Goal: Use online tool/utility

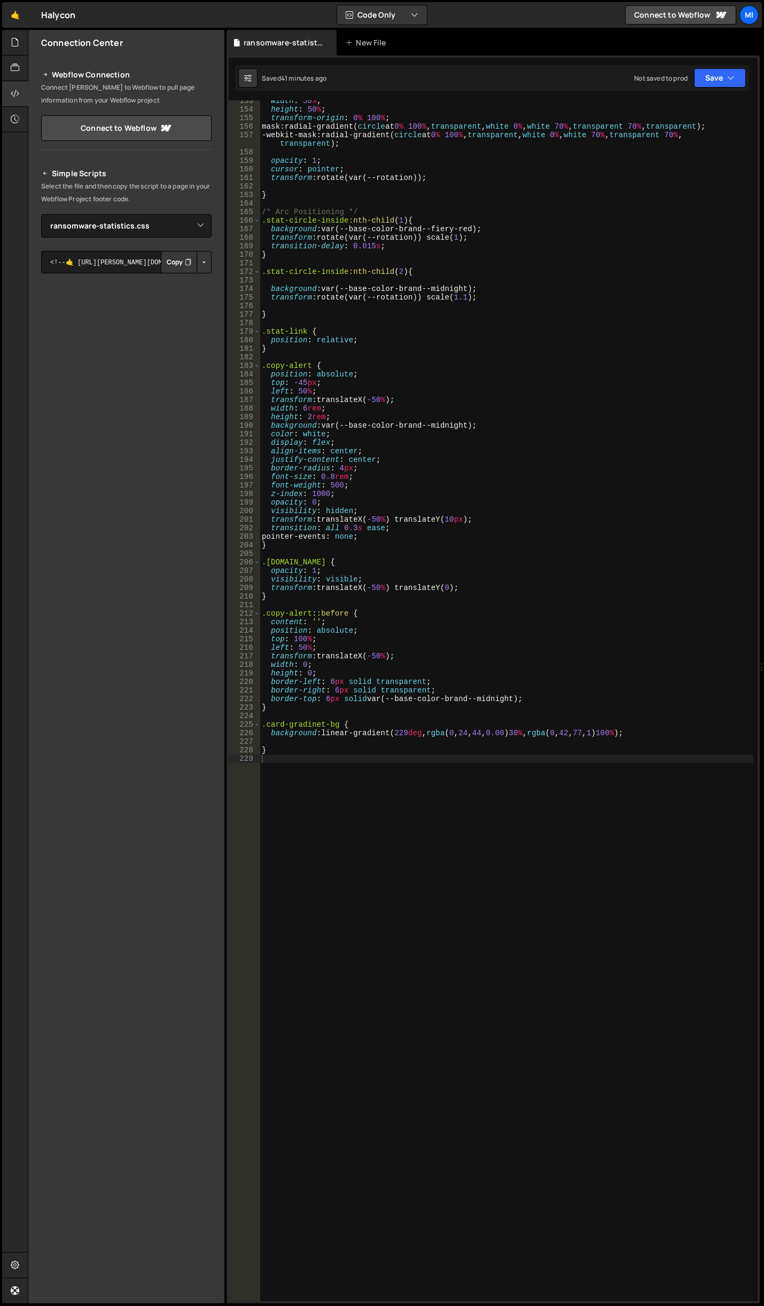
select select "41799"
drag, startPoint x: 551, startPoint y: 734, endPoint x: 632, endPoint y: 733, distance: 81.2
click at [632, 733] on div "width : 50 % ; height : 50 % ; transform-origin : 0 % 100 % ; mask : radial-gra…" at bounding box center [506, 706] width 493 height 1218
paste textarea "002A4E"
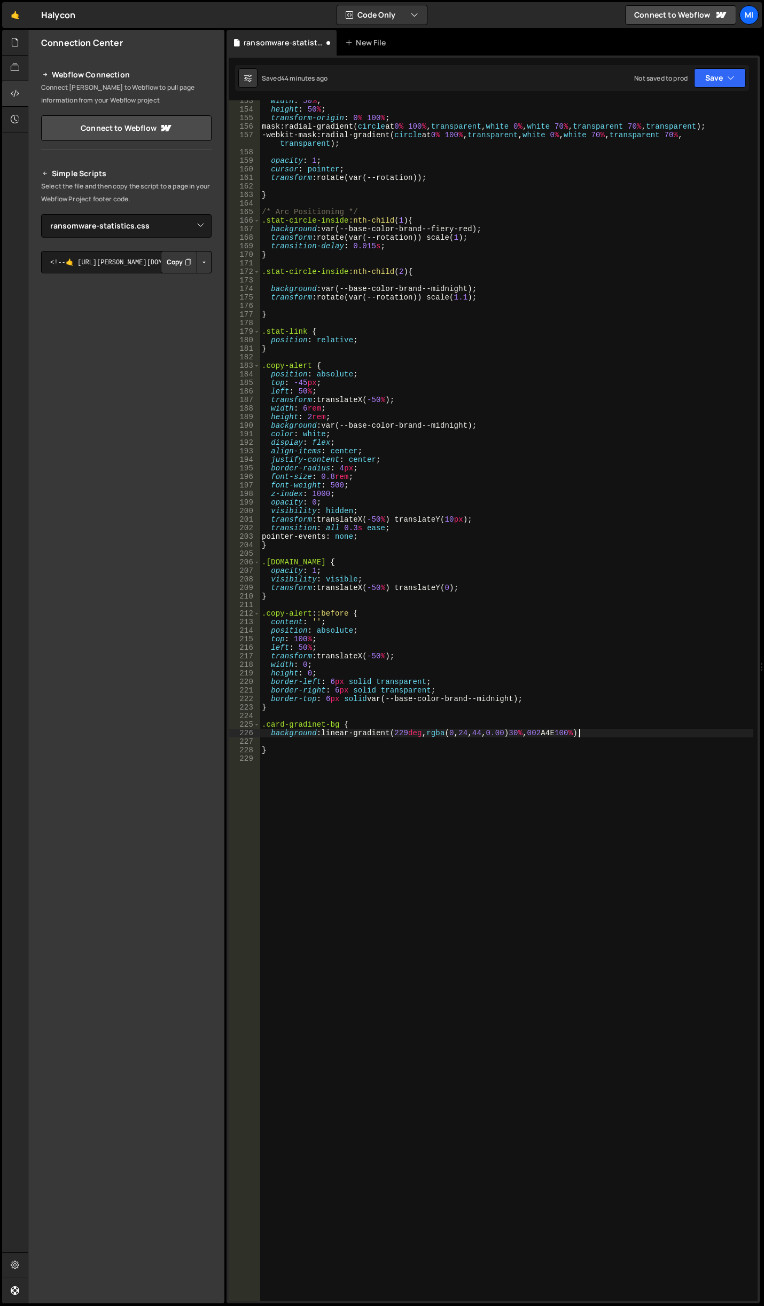
type textarea "background: linear-gradient(229deg, rgba(0, 24, 44, 0.00) 30%, rgba(0, 42, 77, …"
click at [563, 781] on div "width : 50 % ; height : 50 % ; transform-origin : 0 % 100 % ; mask : radial-gra…" at bounding box center [506, 706] width 493 height 1218
drag, startPoint x: 553, startPoint y: 734, endPoint x: 632, endPoint y: 731, distance: 79.1
click at [632, 731] on div "width : 50 % ; height : 50 % ; transform-origin : 0 % 100 % ; mask : radial-gra…" at bounding box center [506, 706] width 493 height 1218
paste textarea "8"
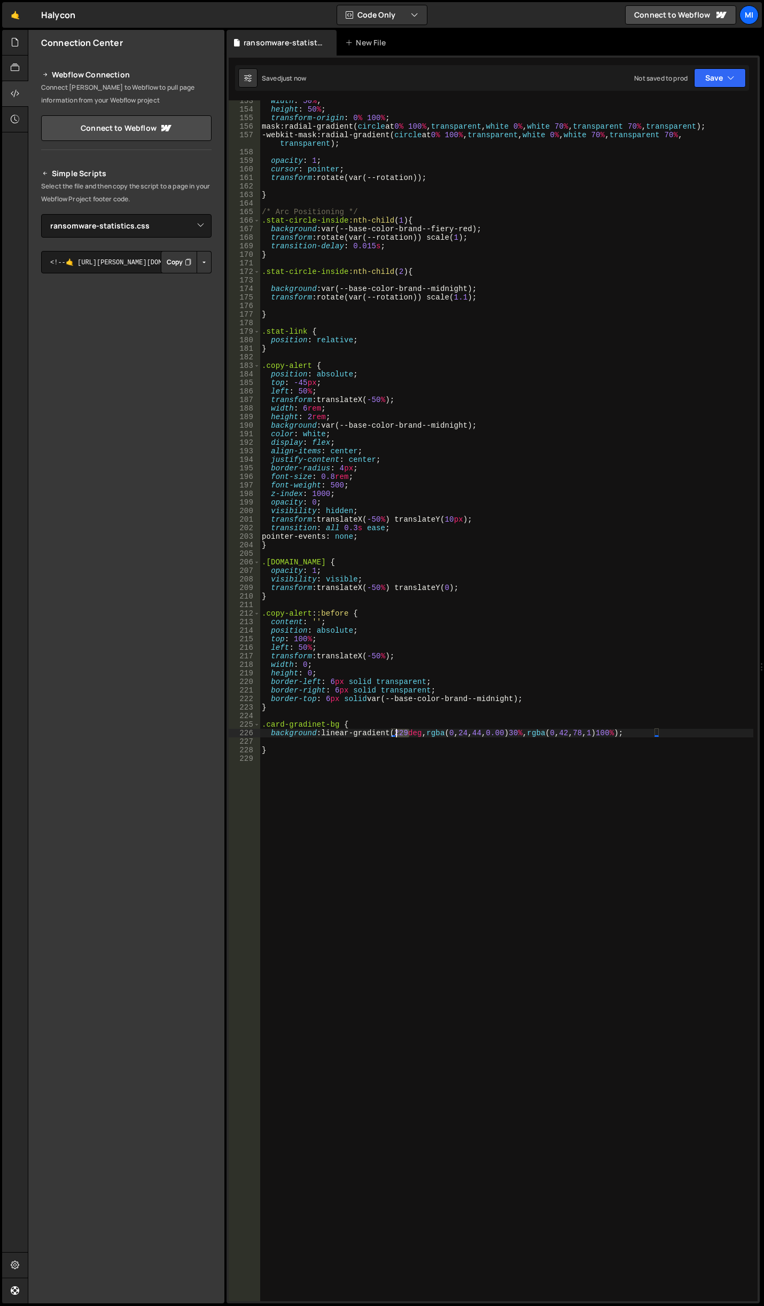
drag, startPoint x: 408, startPoint y: 735, endPoint x: 396, endPoint y: 734, distance: 12.3
click at [396, 734] on div "width : 50 % ; height : 50 % ; transform-origin : 0 % 100 % ; mask : radial-gra…" at bounding box center [506, 706] width 493 height 1218
click at [483, 753] on div "width : 50 % ; height : 50 % ; transform-origin : 0 % 100 % ; mask : radial-gra…" at bounding box center [506, 706] width 493 height 1218
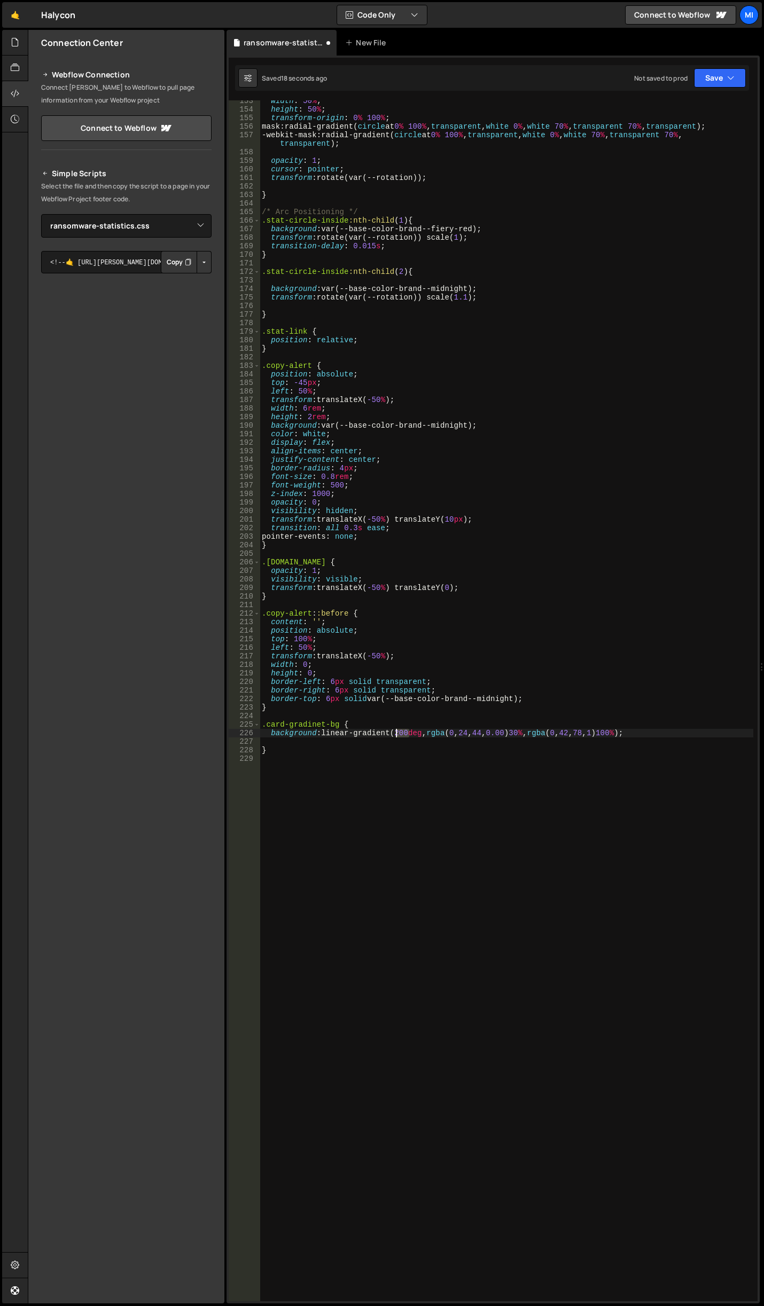
drag, startPoint x: 409, startPoint y: 735, endPoint x: 396, endPoint y: 734, distance: 12.8
click at [396, 734] on div "width : 50 % ; height : 50 % ; transform-origin : 0 % 100 % ; mask : radial-gra…" at bounding box center [506, 706] width 493 height 1218
click at [555, 641] on div "width : 50 % ; height : 50 % ; transform-origin : 0 % 100 % ; mask : radial-gra…" at bounding box center [506, 706] width 493 height 1218
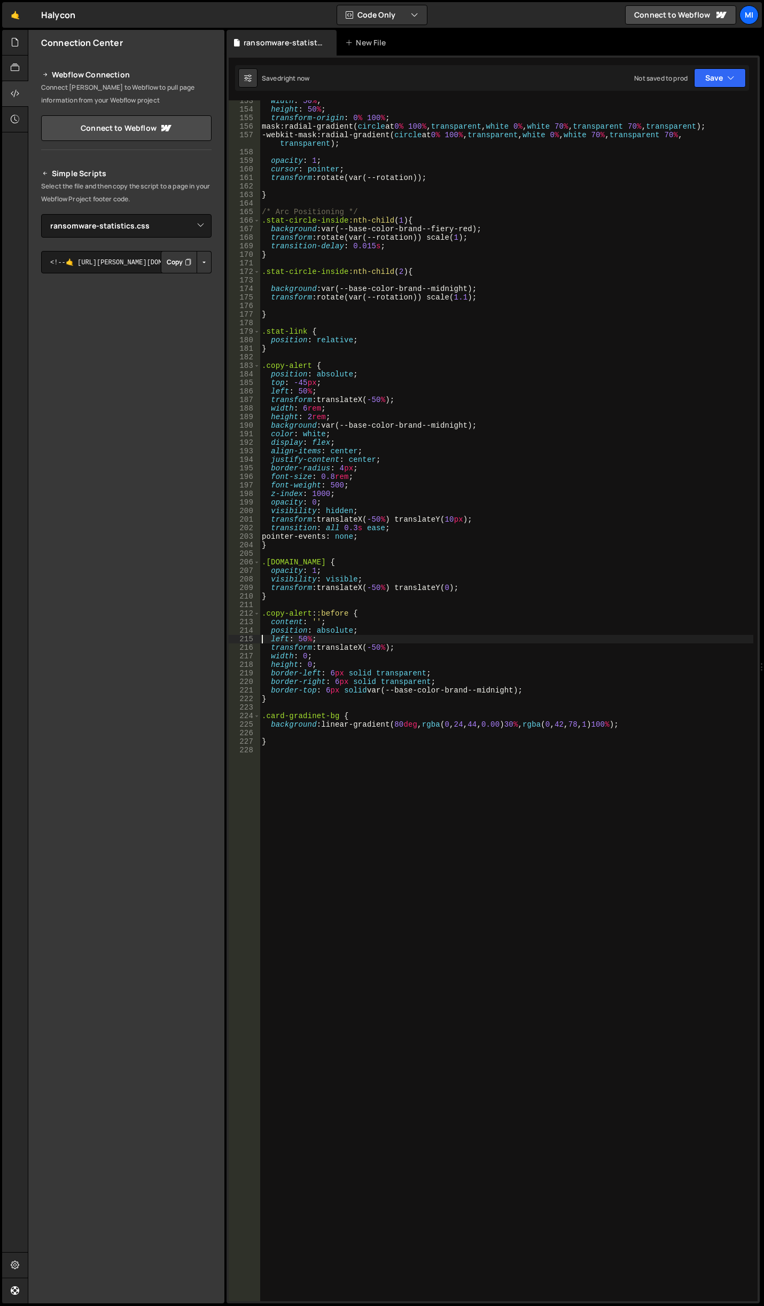
type textarea "}"
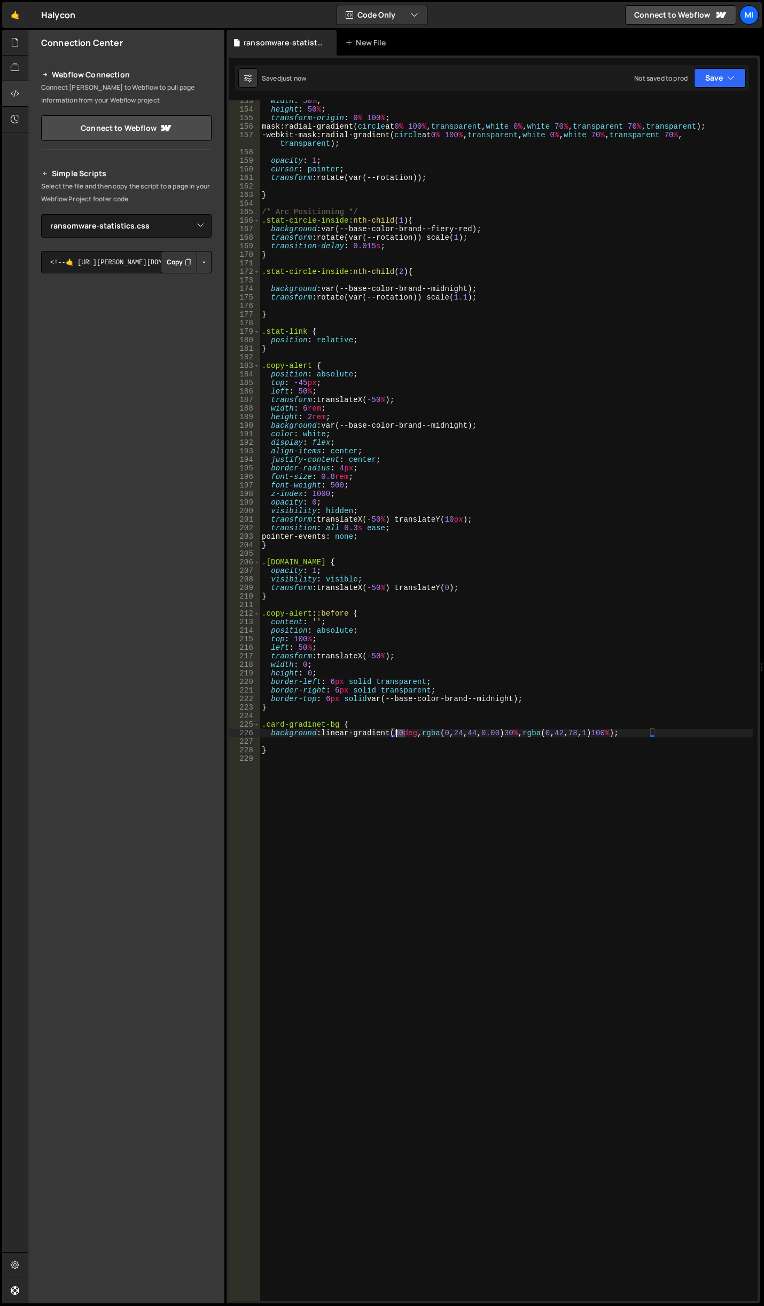
click at [397, 729] on div "width : 50 % ; height : 50 % ; transform-origin : 0 % 100 % ; mask : radial-gra…" at bounding box center [506, 706] width 493 height 1218
drag, startPoint x: 408, startPoint y: 733, endPoint x: 397, endPoint y: 732, distance: 10.7
click at [397, 732] on div "width : 50 % ; height : 50 % ; transform-origin : 0 % 100 % ; mask : radial-gra…" at bounding box center [506, 706] width 493 height 1218
click at [407, 730] on div "width : 50 % ; height : 50 % ; transform-origin : 0 % 100 % ; mask : radial-gra…" at bounding box center [506, 706] width 493 height 1218
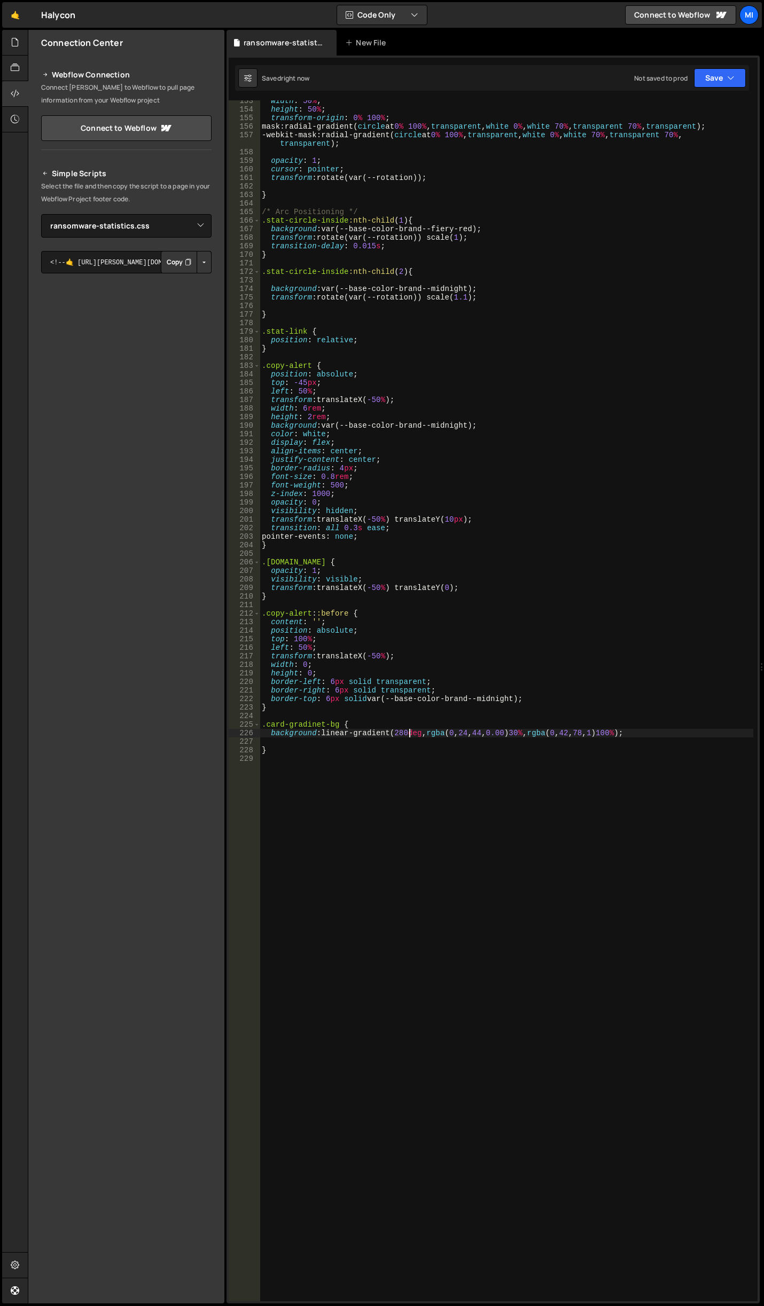
type textarea "background: linear-gradient(280deg, rgba(0, 24, 44, 0.00) 30%, rgba(0, 42, 78, …"
